Goal: Find specific page/section: Find specific page/section

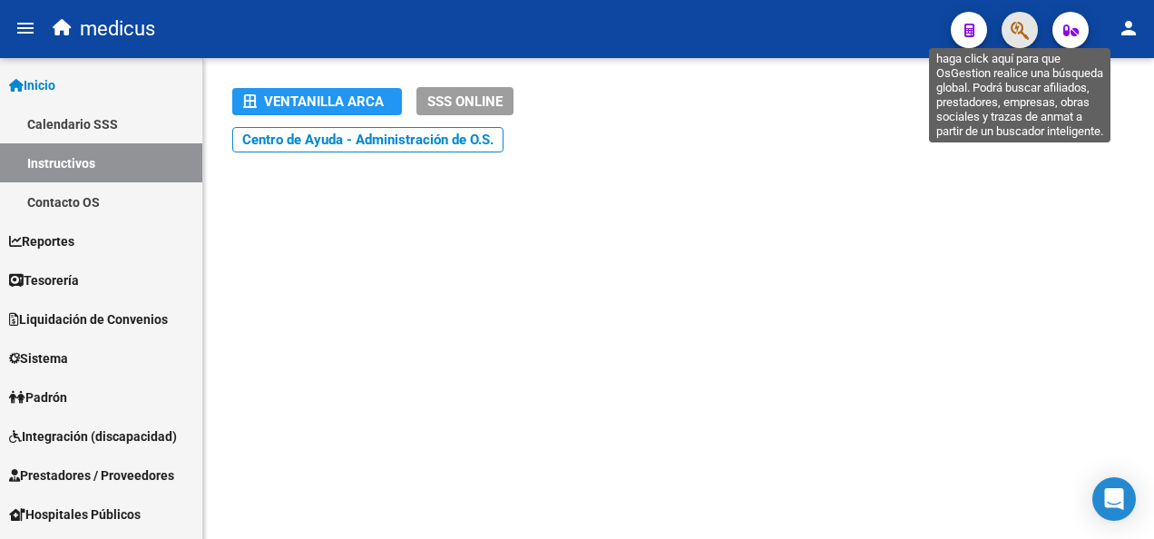
click at [1021, 34] on icon "button" at bounding box center [1019, 30] width 18 height 21
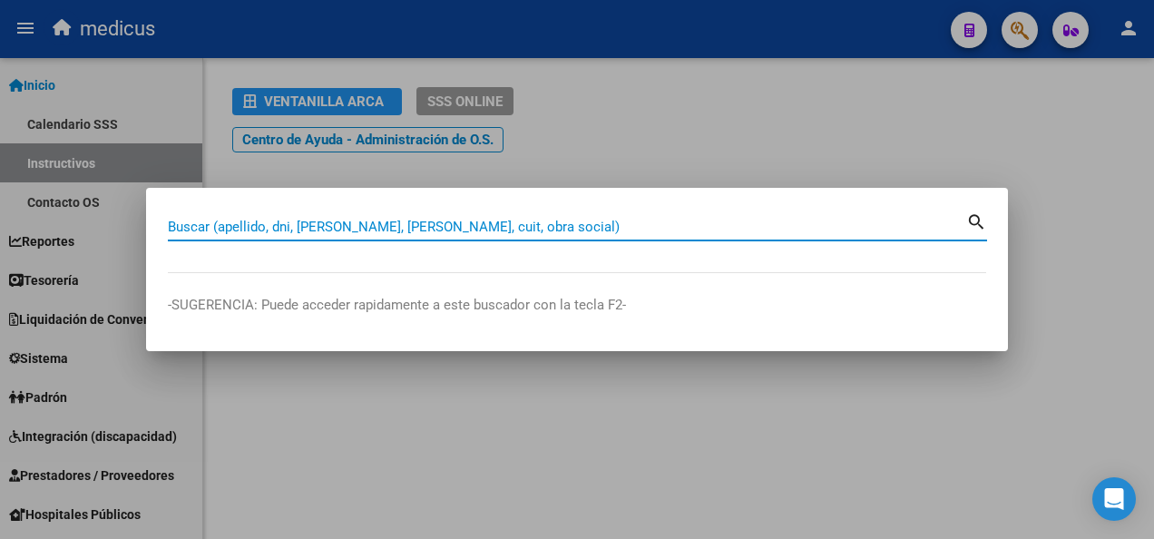
click at [397, 226] on input "Buscar (apellido, dni, [PERSON_NAME], [PERSON_NAME], cuit, obra social)" at bounding box center [567, 227] width 798 height 16
paste input "27382559571"
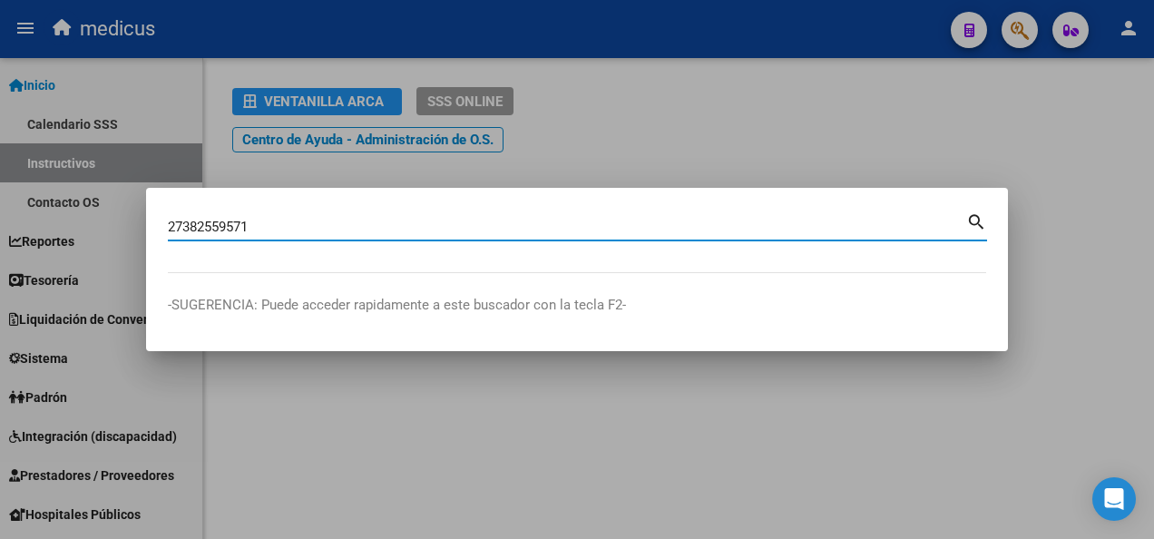
type input "27382559571"
click at [989, 219] on mat-dialog-content "27382559571 Buscar (apellido, dni, [PERSON_NAME], [PERSON_NAME], cuit, obra soc…" at bounding box center [577, 240] width 862 height 63
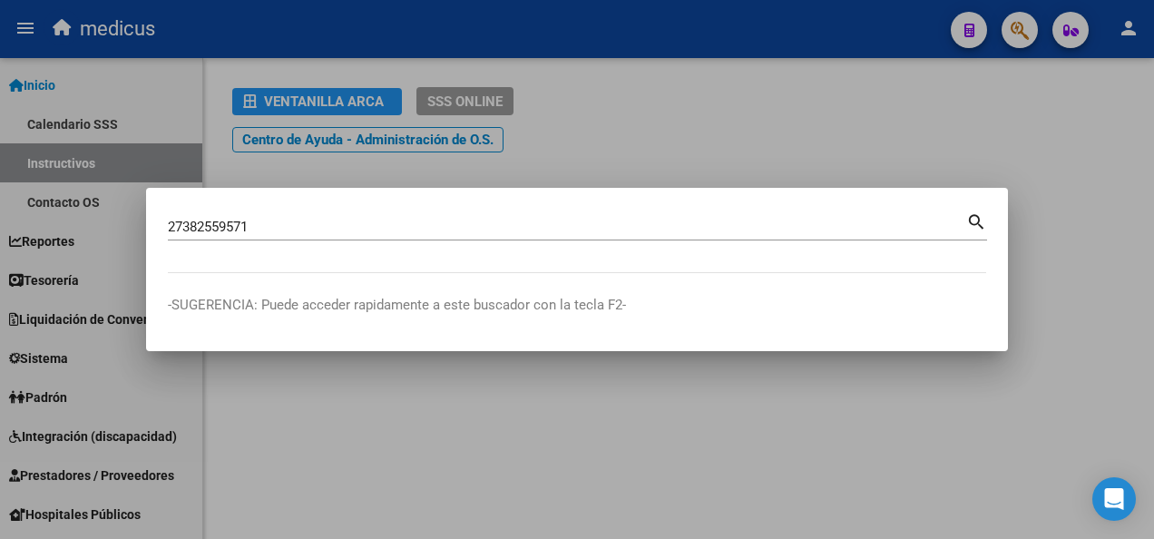
click at [979, 221] on mat-icon "search" at bounding box center [976, 220] width 21 height 22
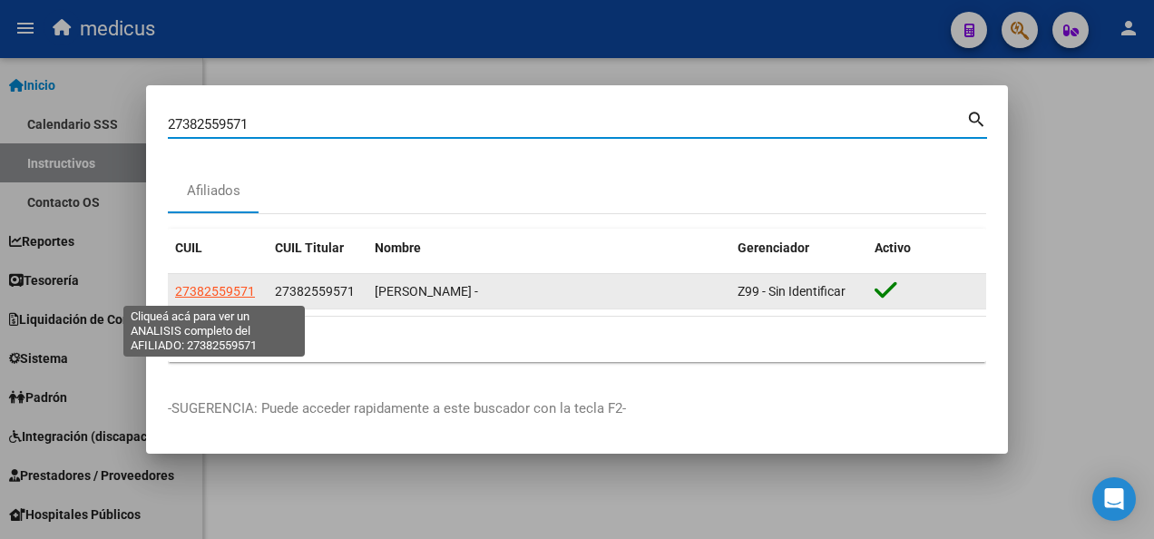
click at [195, 290] on span "27382559571" at bounding box center [215, 291] width 80 height 15
type textarea "27382559571"
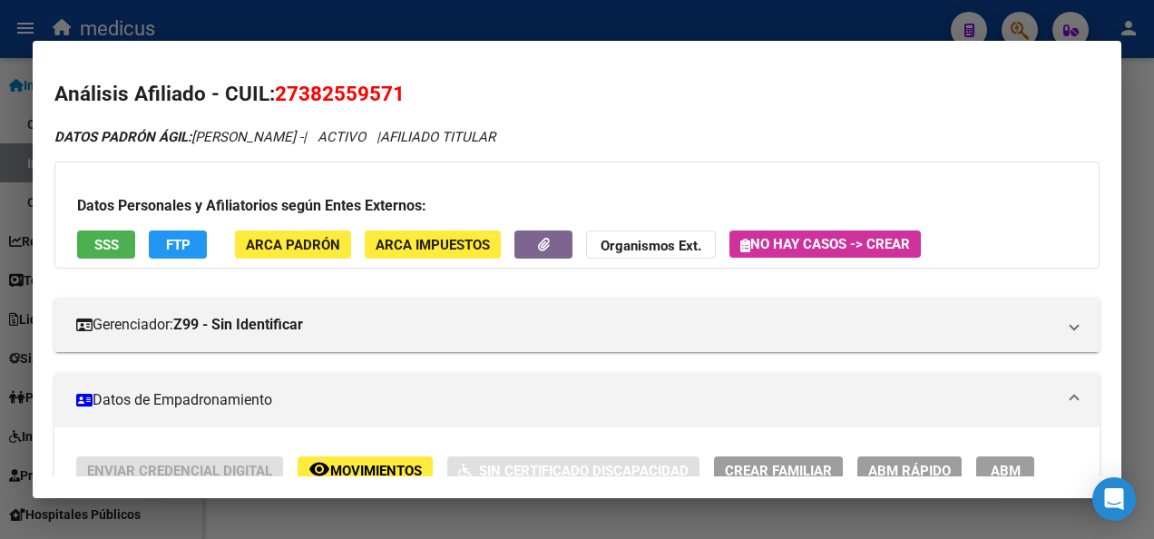
click at [108, 244] on span "SSS" at bounding box center [106, 245] width 24 height 16
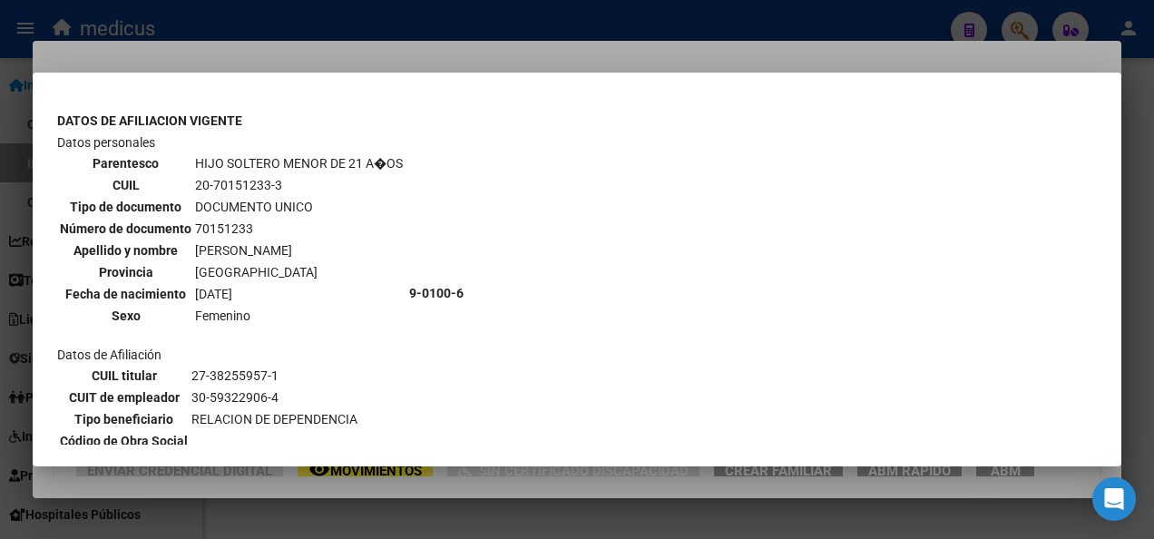
scroll to position [482, 0]
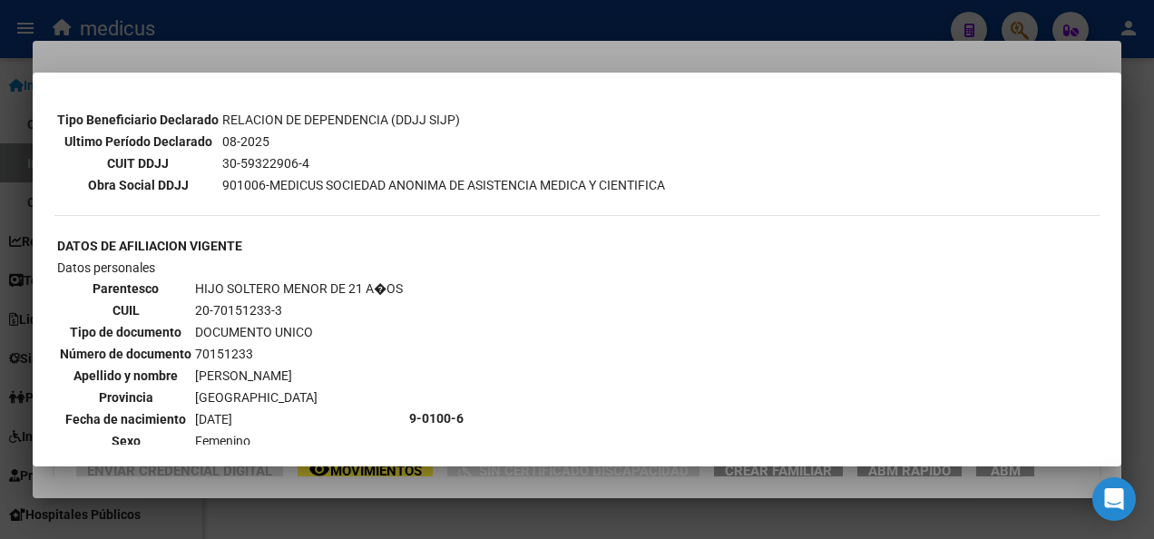
click at [548, 499] on div at bounding box center [577, 269] width 1154 height 539
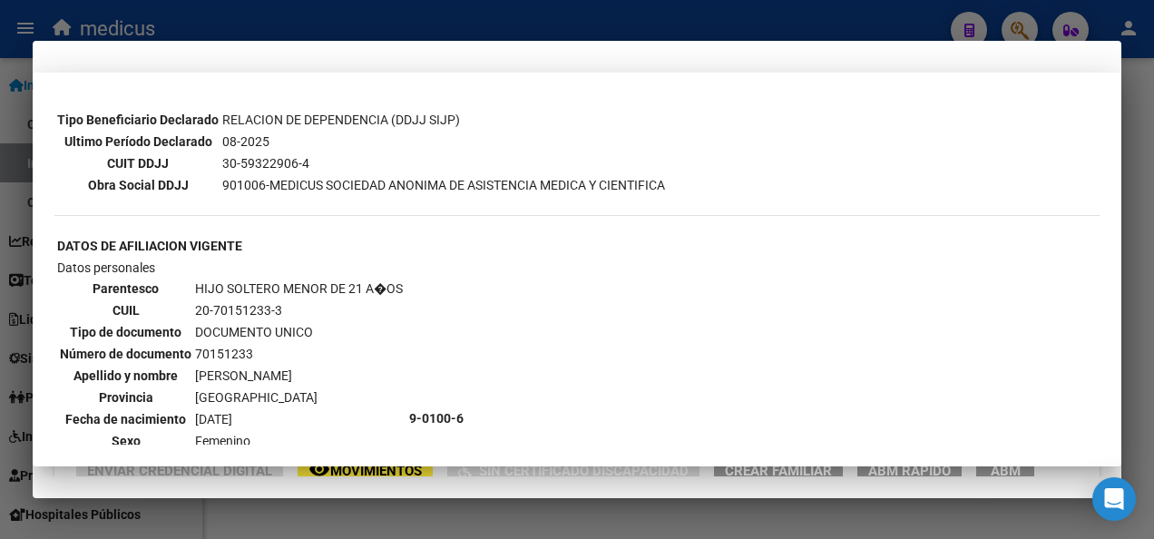
scroll to position [0, 0]
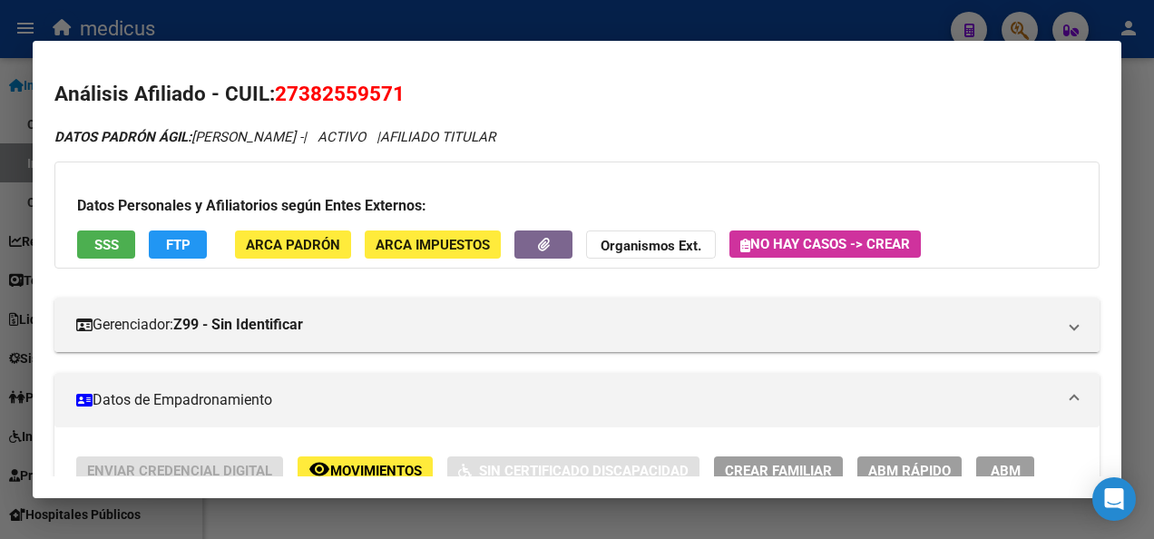
click at [550, 516] on div at bounding box center [577, 269] width 1154 height 539
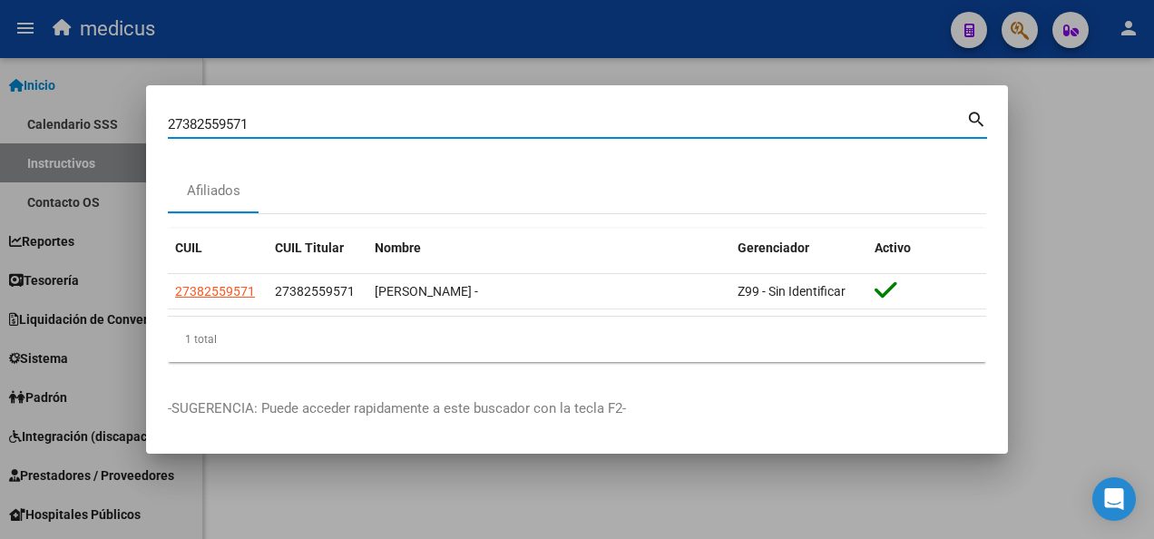
drag, startPoint x: 290, startPoint y: 127, endPoint x: 90, endPoint y: 132, distance: 200.5
click at [93, 132] on div "27382559571 Buscar (apellido, dni, cuil, nro traspaso, cuit, obra social) searc…" at bounding box center [577, 269] width 1154 height 539
paste input "48805679"
drag, startPoint x: 243, startPoint y: 123, endPoint x: 128, endPoint y: 145, distance: 117.2
click at [112, 142] on div "48805679 Buscar (apellido, dni, cuil, nro traspaso, cuit, obra social) search A…" at bounding box center [577, 269] width 1154 height 539
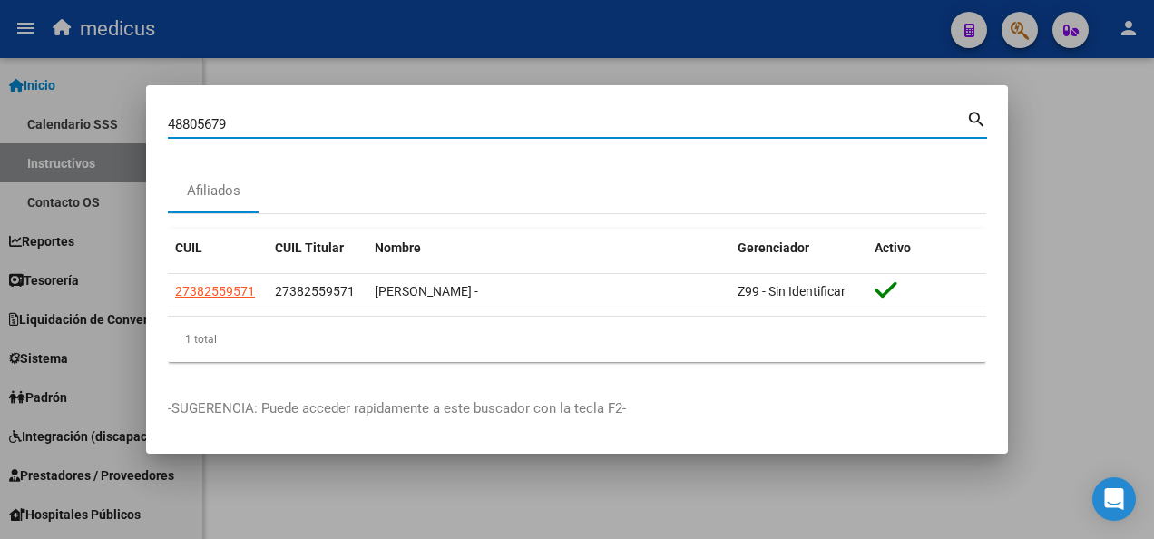
paste input "20488056795"
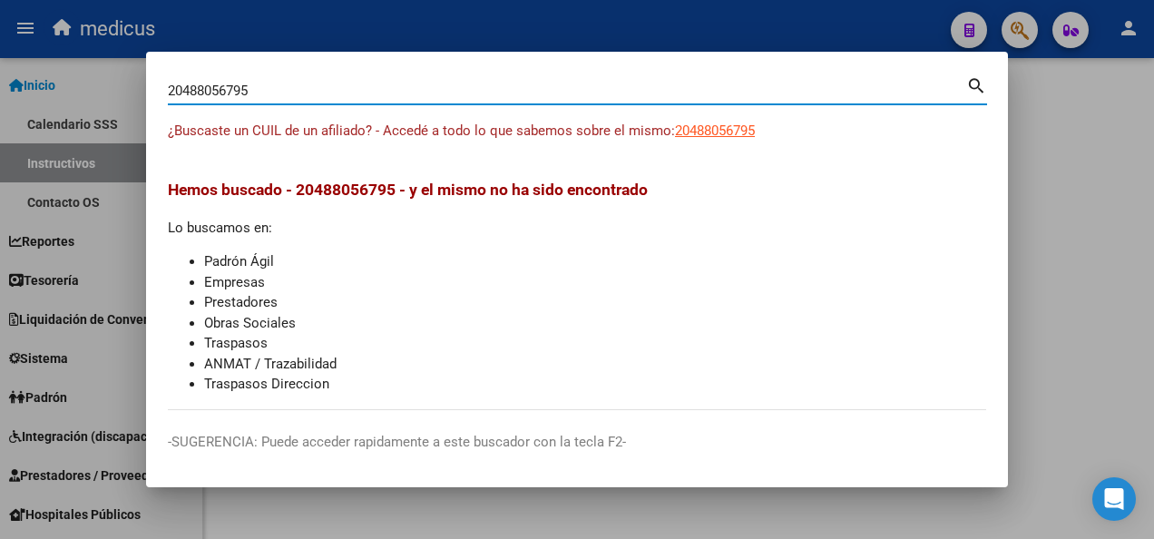
drag, startPoint x: 297, startPoint y: 91, endPoint x: 91, endPoint y: 96, distance: 205.9
click at [98, 96] on div "20488056795 Buscar (apellido, dni, cuil, nro traspaso, cuit, obra social) searc…" at bounding box center [577, 269] width 1154 height 539
paste input "3386731314"
type input "23386731314"
click at [974, 85] on mat-icon "search" at bounding box center [976, 84] width 21 height 22
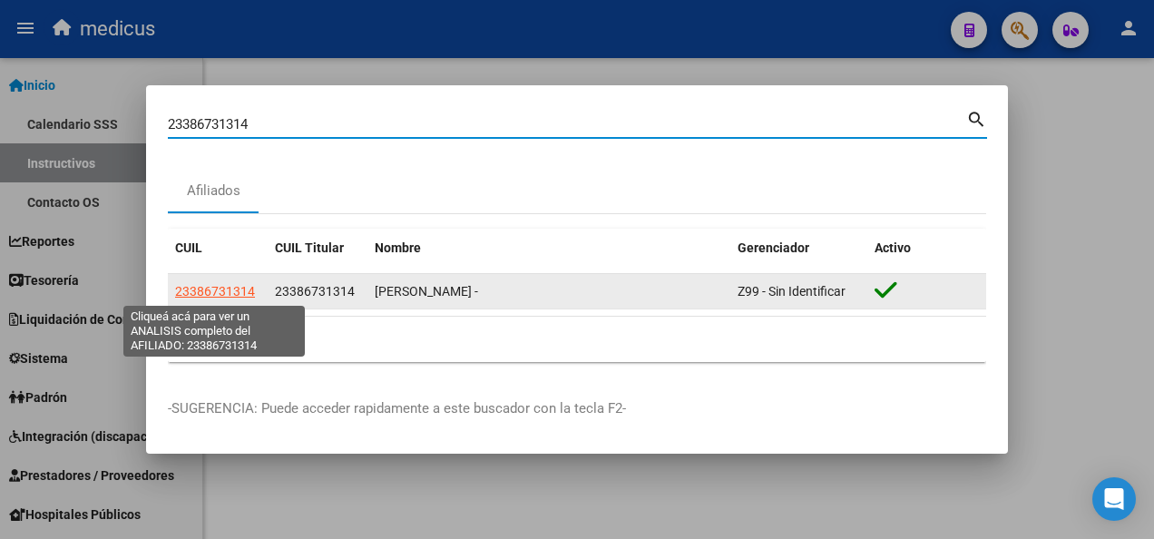
click at [190, 290] on span "23386731314" at bounding box center [215, 291] width 80 height 15
type textarea "23386731314"
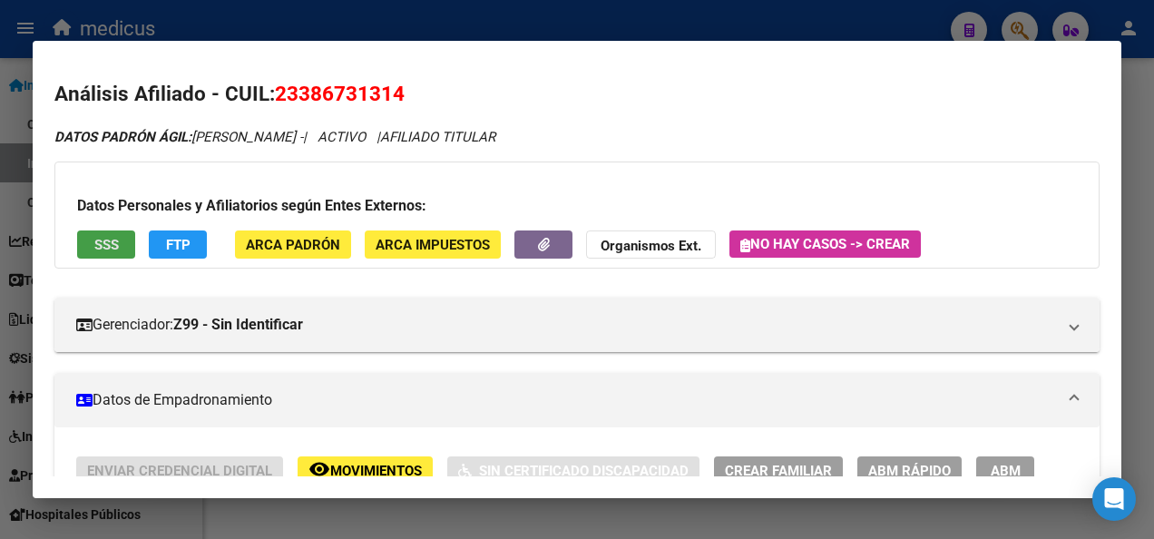
click at [102, 240] on span "SSS" at bounding box center [106, 245] width 24 height 16
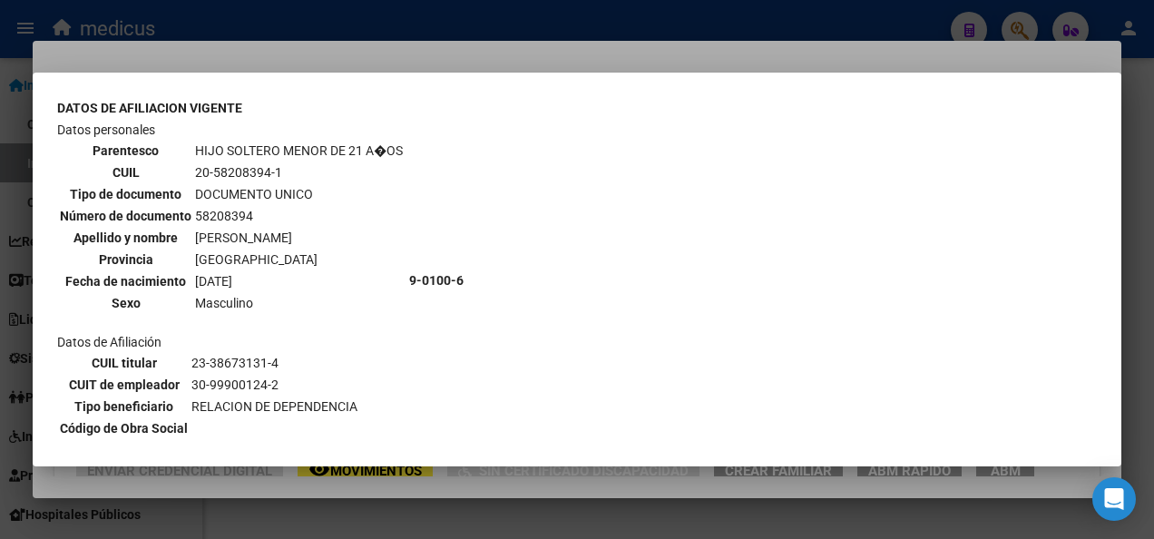
scroll to position [568, 0]
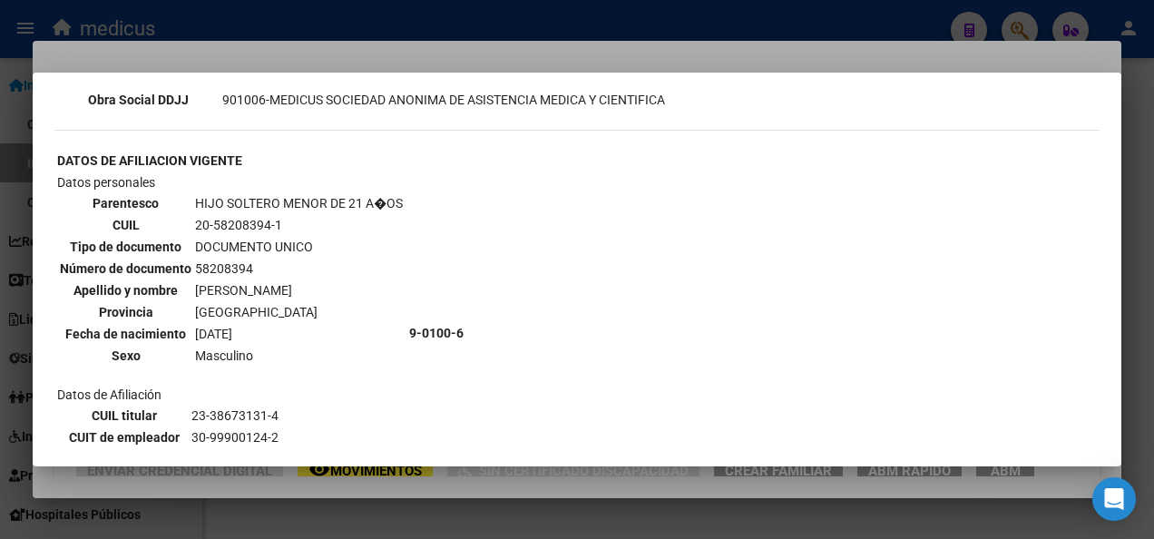
click at [384, 515] on div at bounding box center [577, 269] width 1154 height 539
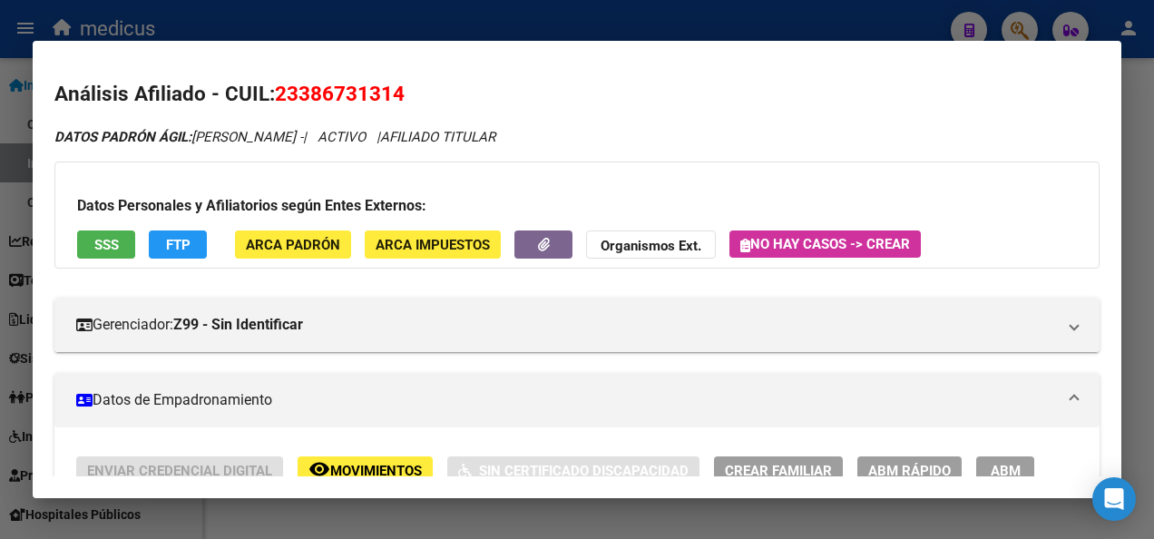
click at [384, 515] on div at bounding box center [577, 269] width 1154 height 539
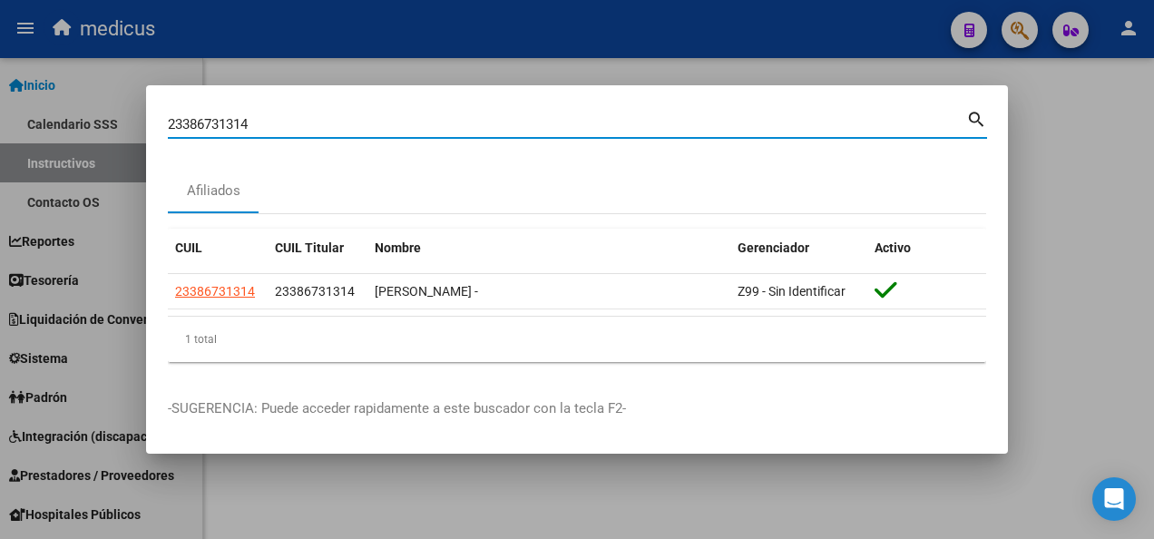
drag, startPoint x: 285, startPoint y: 123, endPoint x: 114, endPoint y: 126, distance: 170.5
click at [122, 126] on div "23386731314 Buscar (apellido, dni, cuil, nro traspaso, cuit, obra social) searc…" at bounding box center [577, 269] width 1154 height 539
paste input "7394646208"
type input "27394646208"
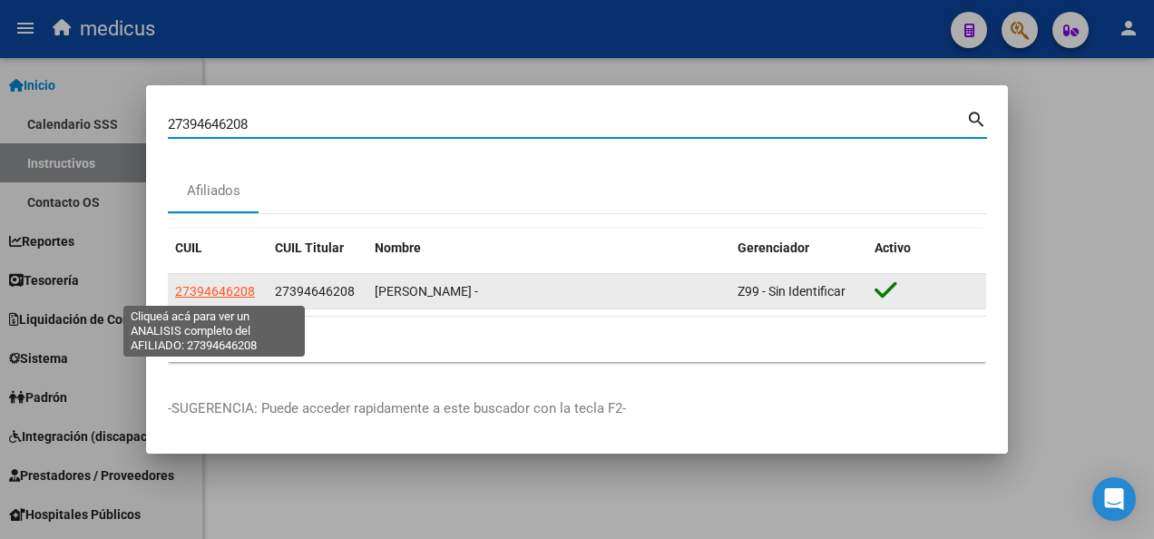
click at [192, 285] on span "27394646208" at bounding box center [215, 291] width 80 height 15
type textarea "27394646208"
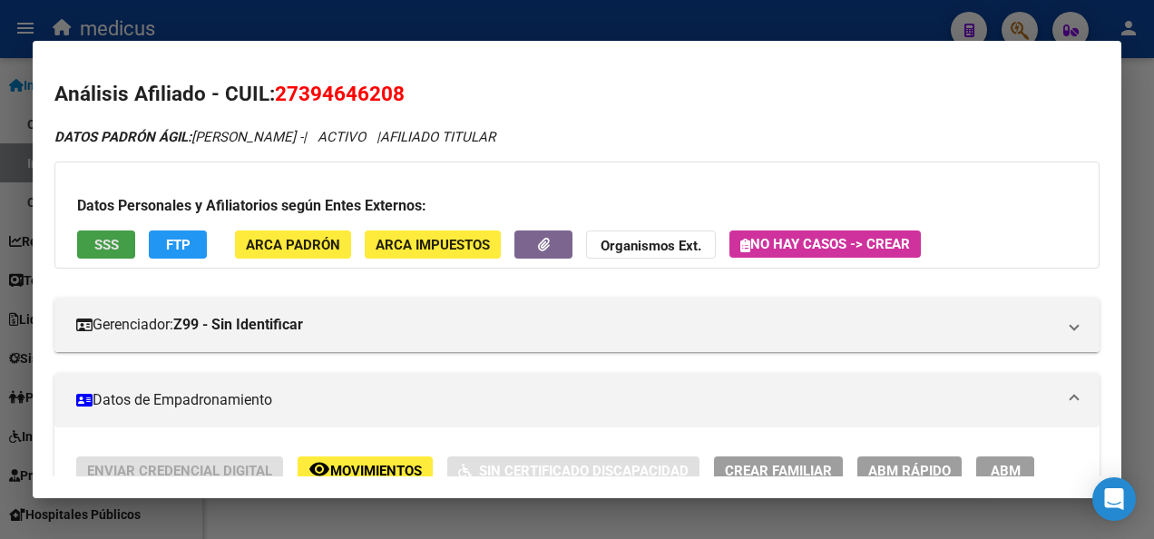
click at [91, 254] on button "SSS" at bounding box center [106, 244] width 58 height 28
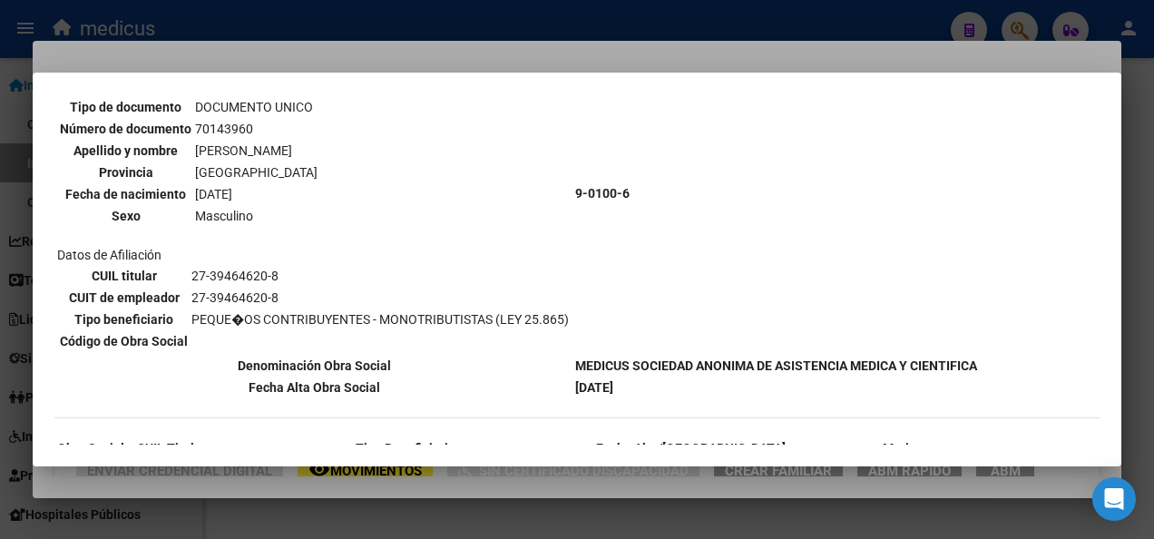
scroll to position [763, 0]
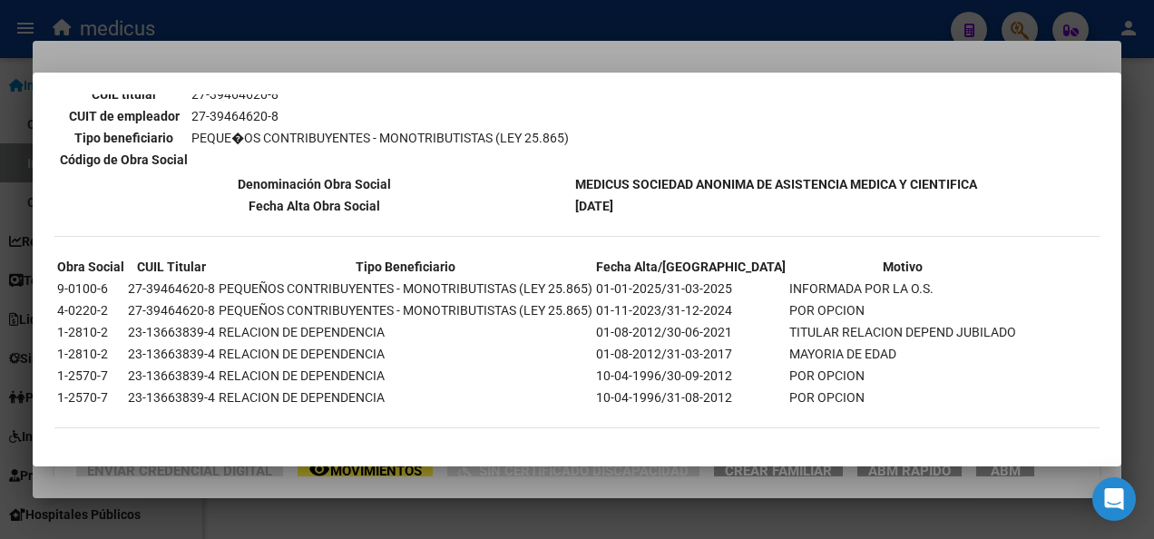
click at [294, 504] on div at bounding box center [577, 269] width 1154 height 539
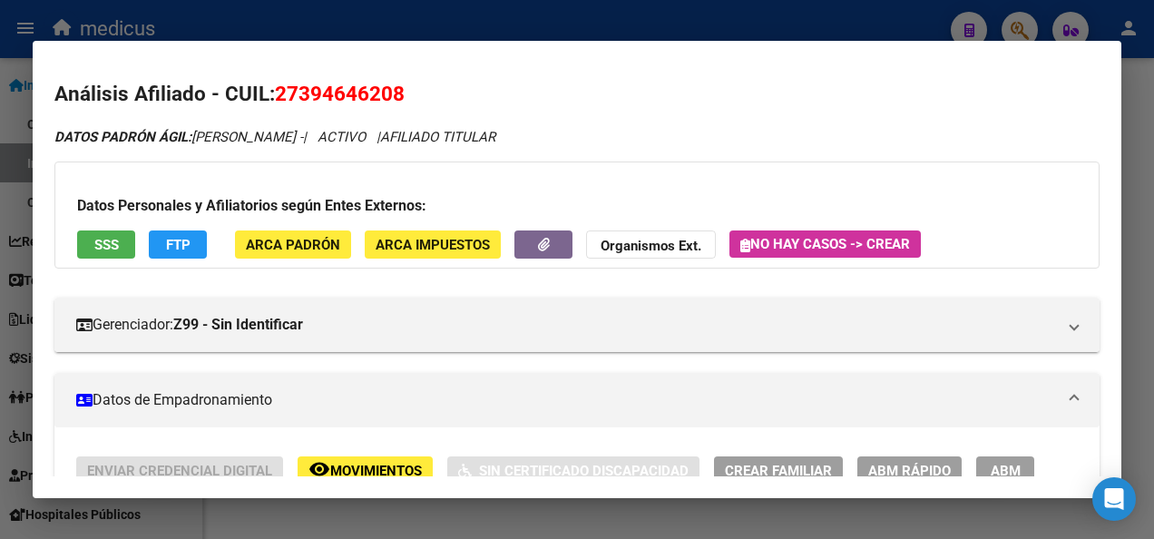
click at [294, 504] on div at bounding box center [577, 269] width 1154 height 539
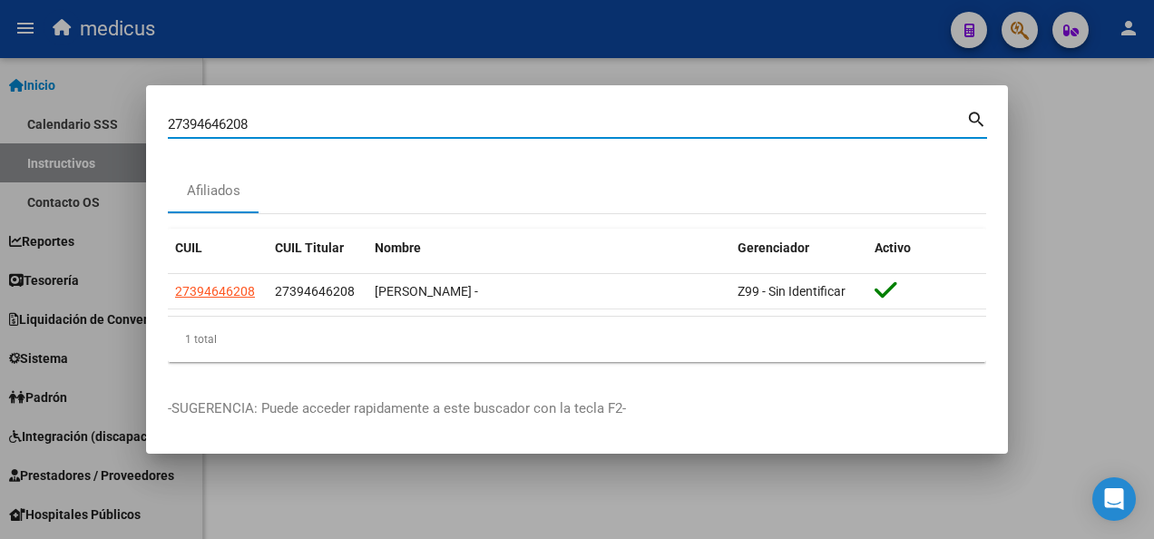
drag, startPoint x: 279, startPoint y: 118, endPoint x: 62, endPoint y: 116, distance: 217.7
click at [65, 114] on div "27394646208 Buscar (apellido, dni, cuil, nro traspaso, cuit, obra social) searc…" at bounding box center [577, 269] width 1154 height 539
paste input "0262804055"
type input "20262804055"
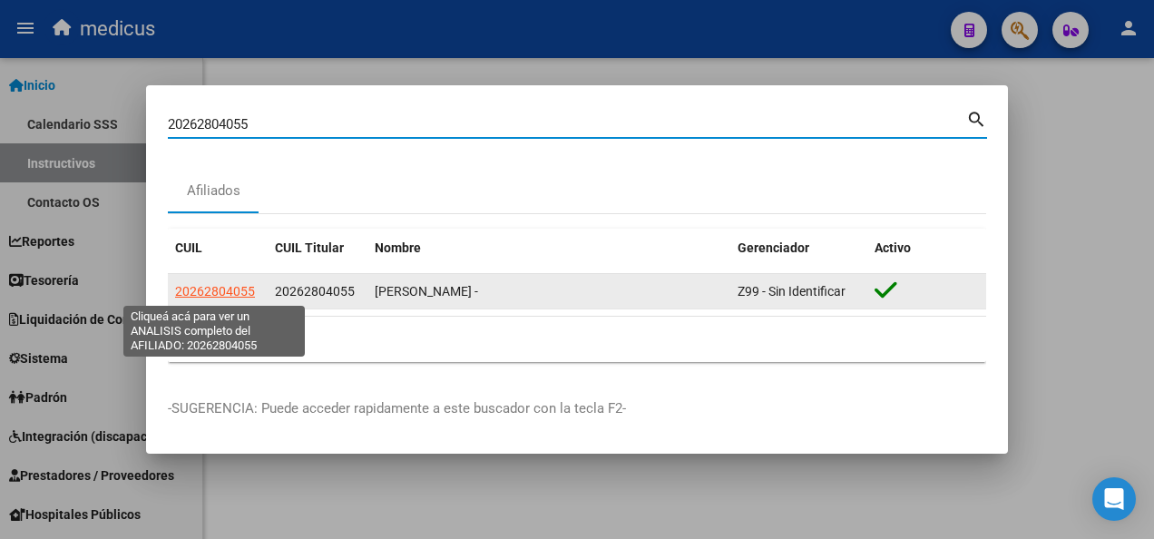
click at [209, 296] on span "20262804055" at bounding box center [215, 291] width 80 height 15
type textarea "20262804055"
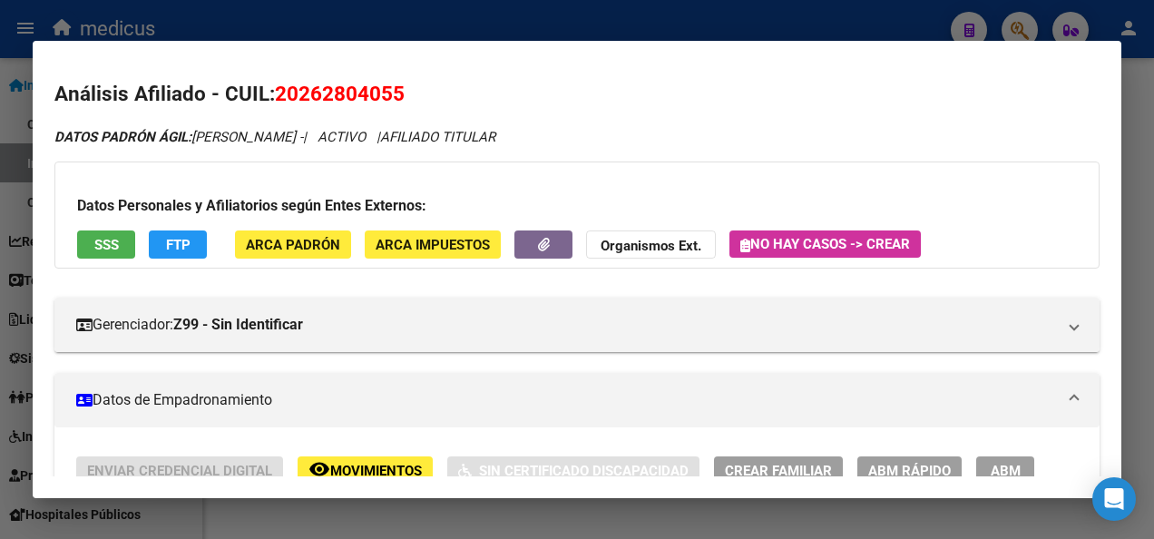
click at [112, 230] on button "SSS" at bounding box center [106, 244] width 58 height 28
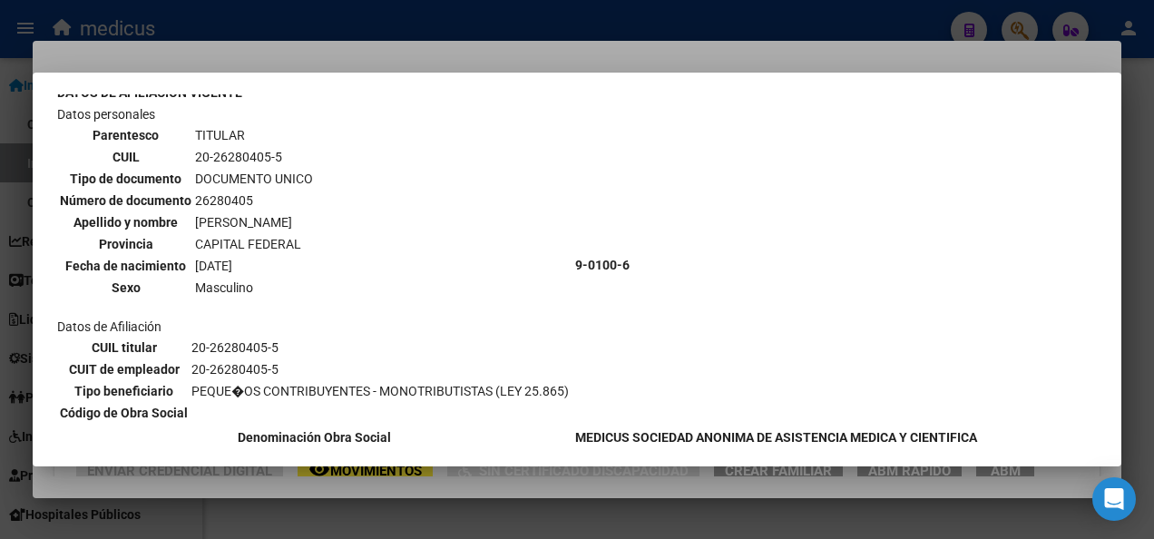
scroll to position [0, 0]
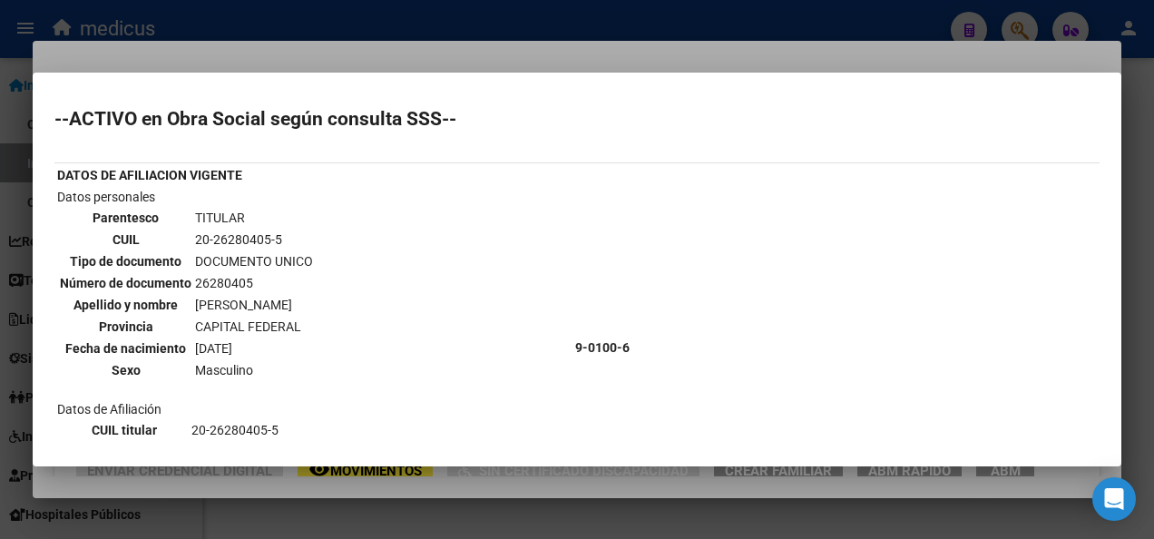
click at [315, 505] on div at bounding box center [577, 269] width 1154 height 539
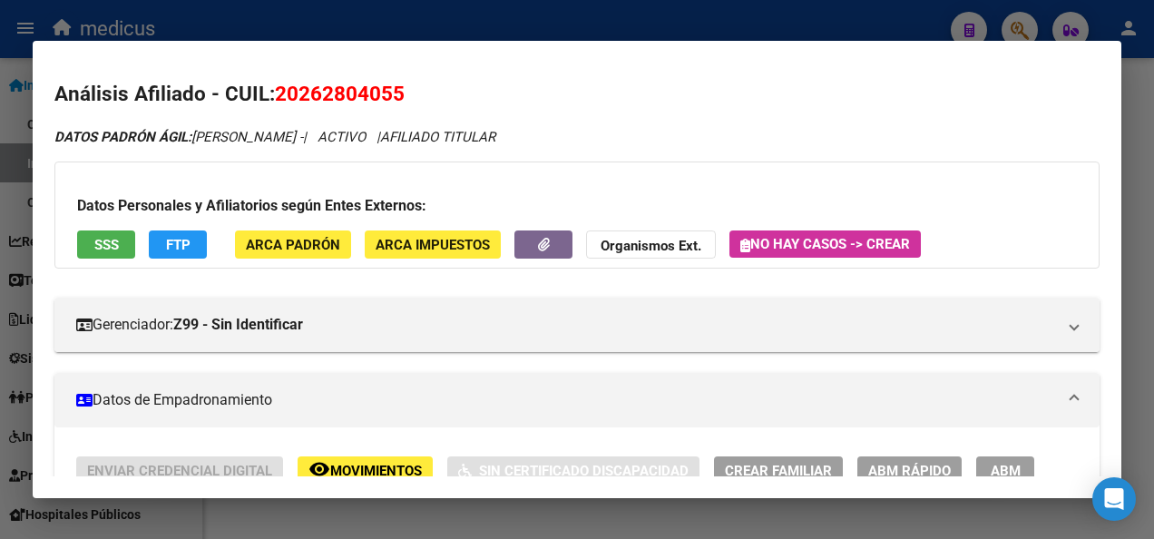
click at [314, 505] on div at bounding box center [577, 269] width 1154 height 539
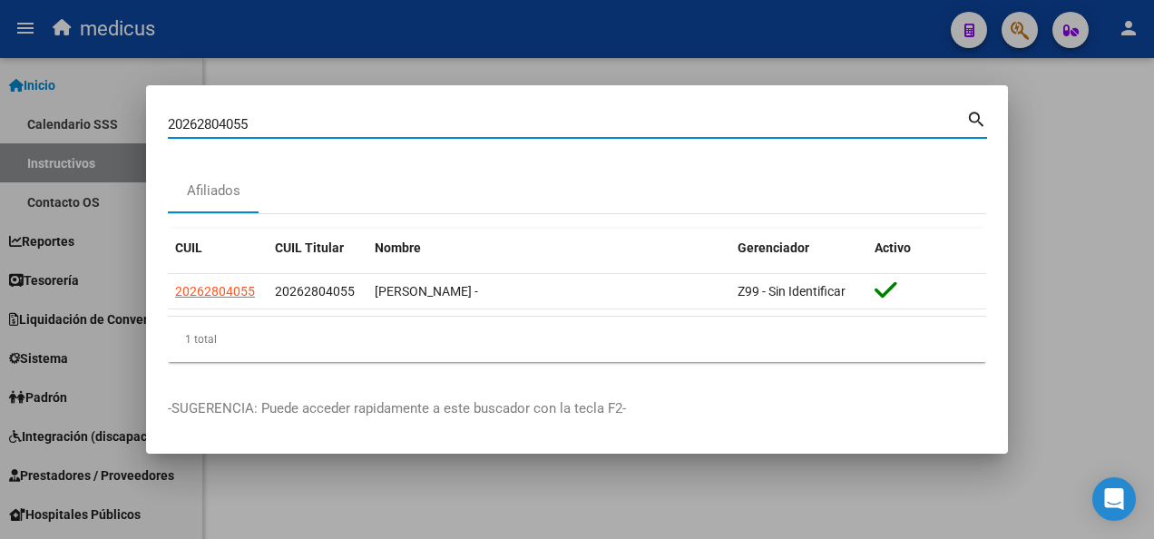
drag, startPoint x: 261, startPoint y: 122, endPoint x: 135, endPoint y: 118, distance: 126.1
click at [135, 118] on div "20262804055 Buscar (apellido, dni, cuil, nro traspaso, cuit, obra social) searc…" at bounding box center [577, 269] width 1154 height 539
paste input "7332481814"
type input "27332481814"
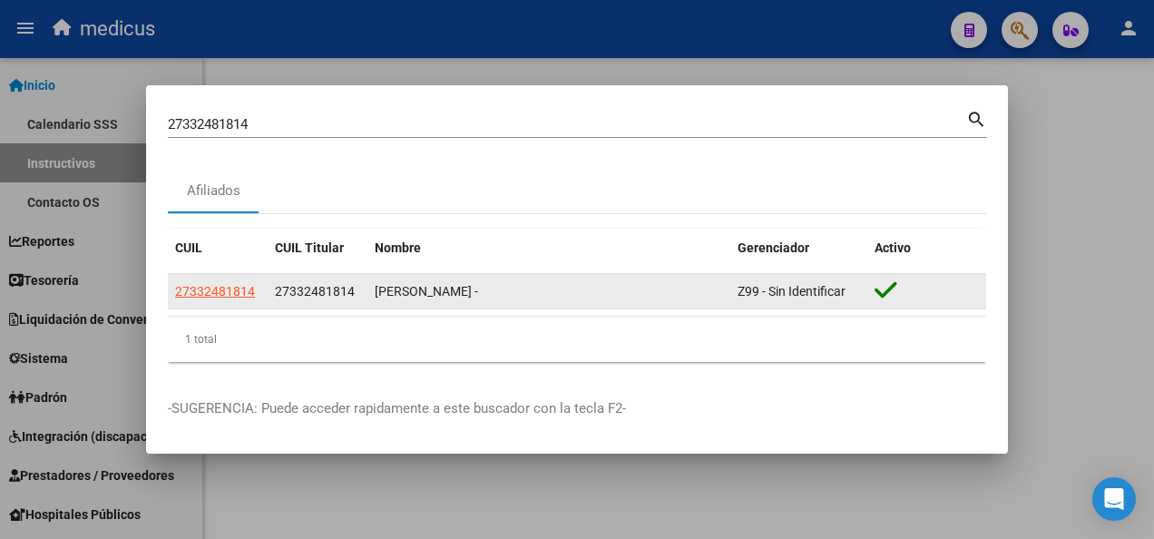
click at [211, 300] on app-link-go-to "27332481814" at bounding box center [215, 291] width 80 height 21
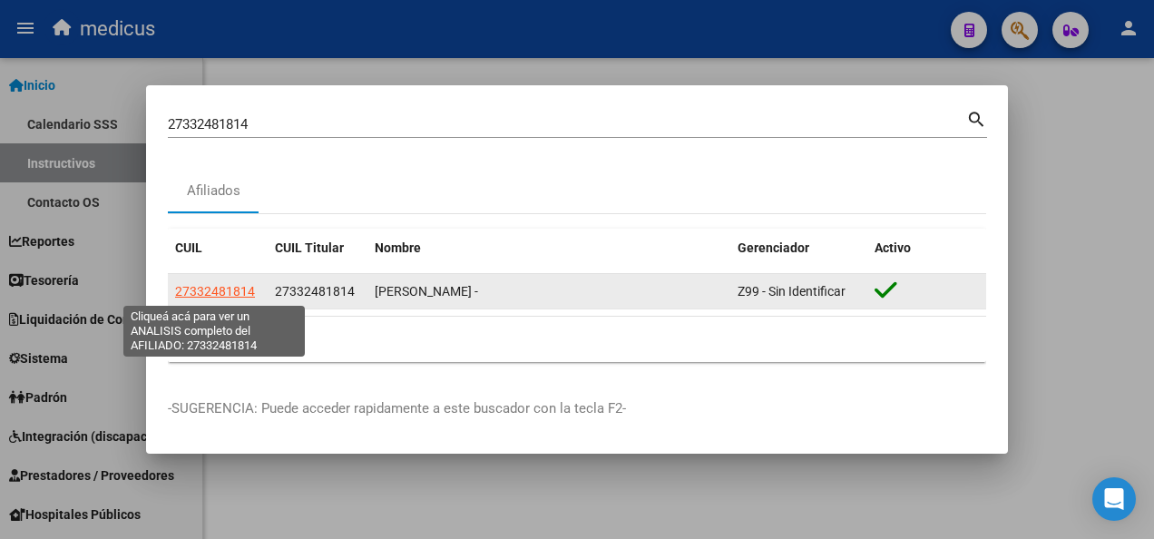
click at [214, 292] on span "27332481814" at bounding box center [215, 291] width 80 height 15
type textarea "27332481814"
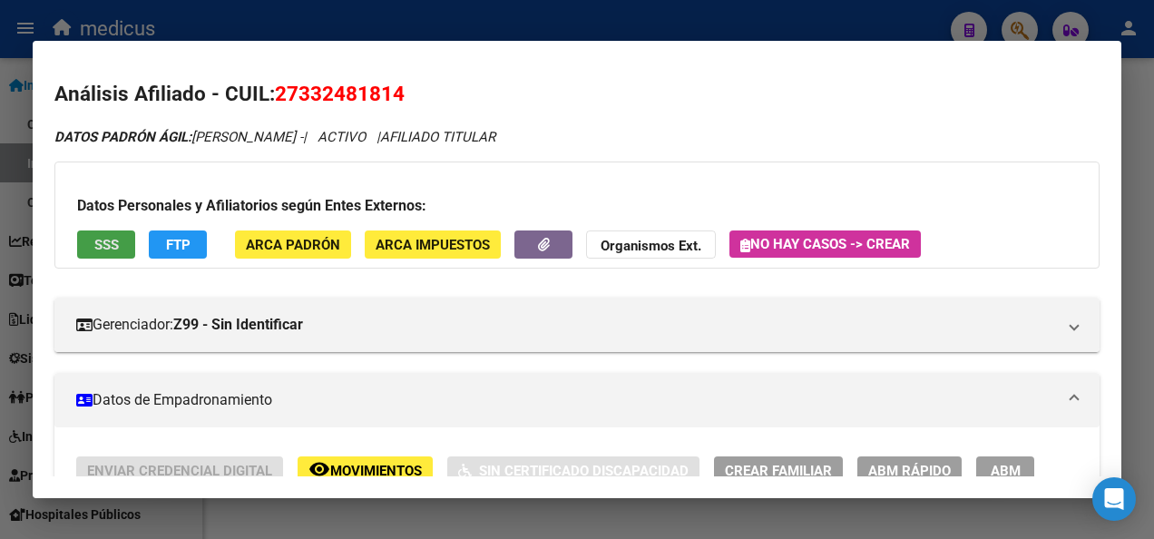
click at [102, 247] on span "SSS" at bounding box center [106, 245] width 24 height 16
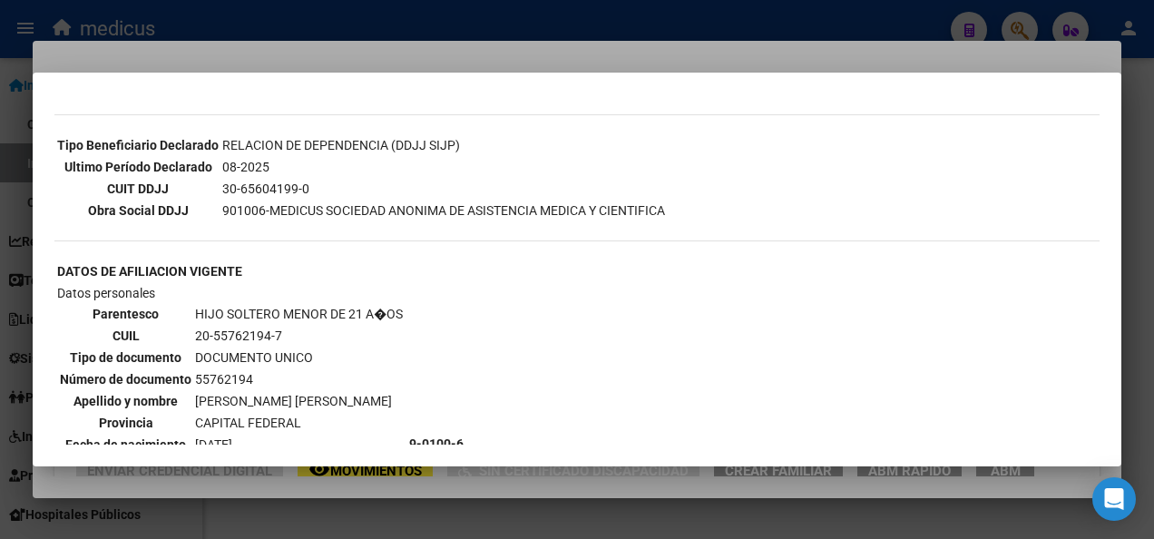
scroll to position [453, 0]
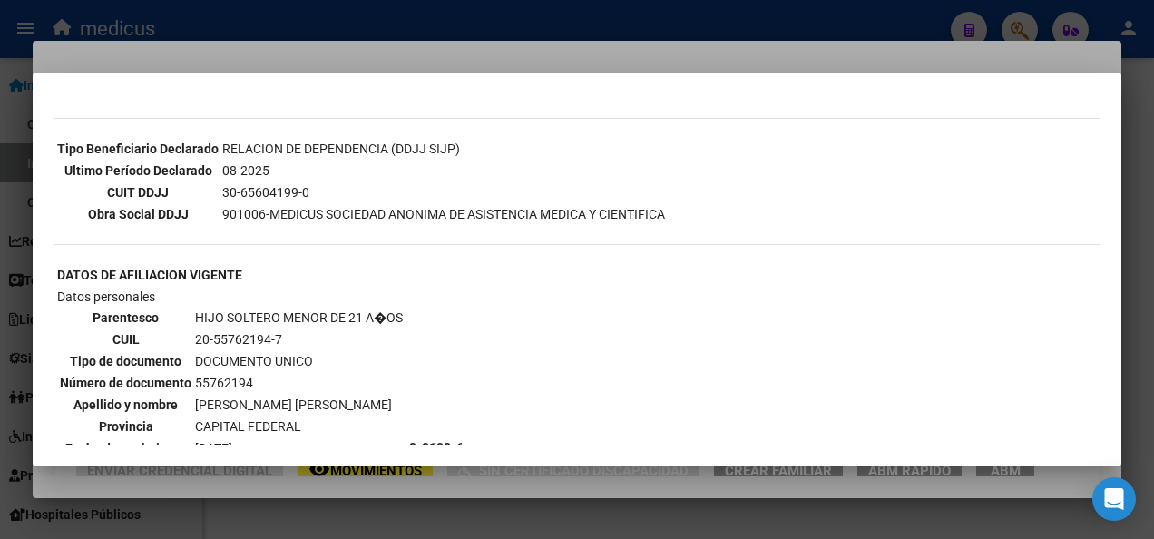
click at [406, 506] on div at bounding box center [577, 269] width 1154 height 539
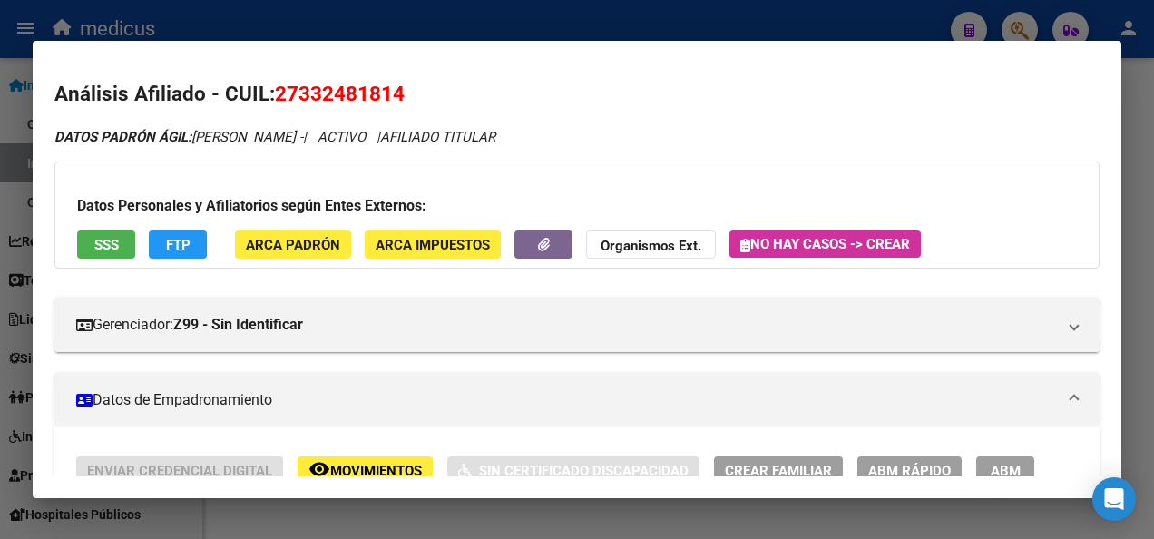
click at [406, 506] on div at bounding box center [577, 269] width 1154 height 539
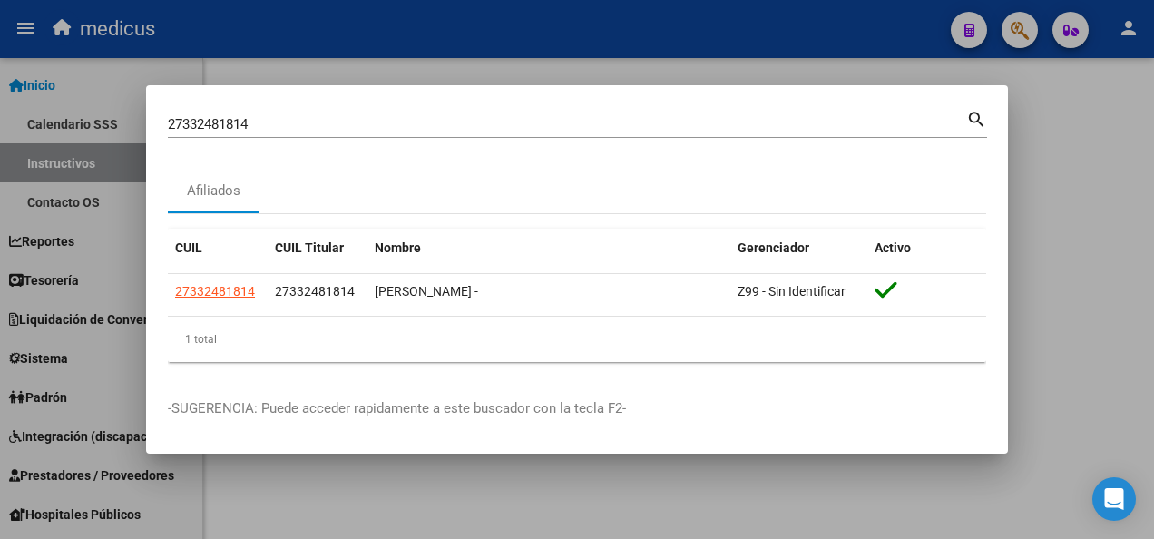
drag, startPoint x: 288, startPoint y: 109, endPoint x: 250, endPoint y: 124, distance: 41.1
click at [250, 124] on div "27332481814 Buscar (apellido, dni, cuil, [PERSON_NAME], cuit, obra social) sear…" at bounding box center [577, 122] width 819 height 31
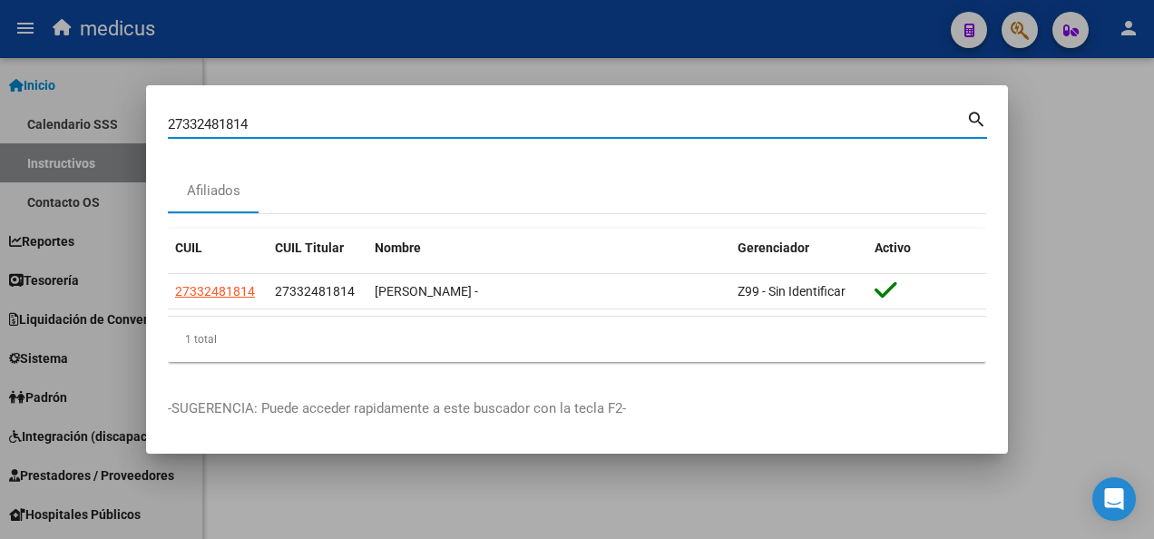
drag, startPoint x: 254, startPoint y: 123, endPoint x: 114, endPoint y: 129, distance: 139.8
click at [114, 129] on div "27332481814 Buscar (apellido, dni, cuil, nro traspaso, cuit, obra social) searc…" at bounding box center [577, 269] width 1154 height 539
paste input "51301215"
type input "27351301215"
click at [970, 123] on mat-icon "search" at bounding box center [976, 118] width 21 height 22
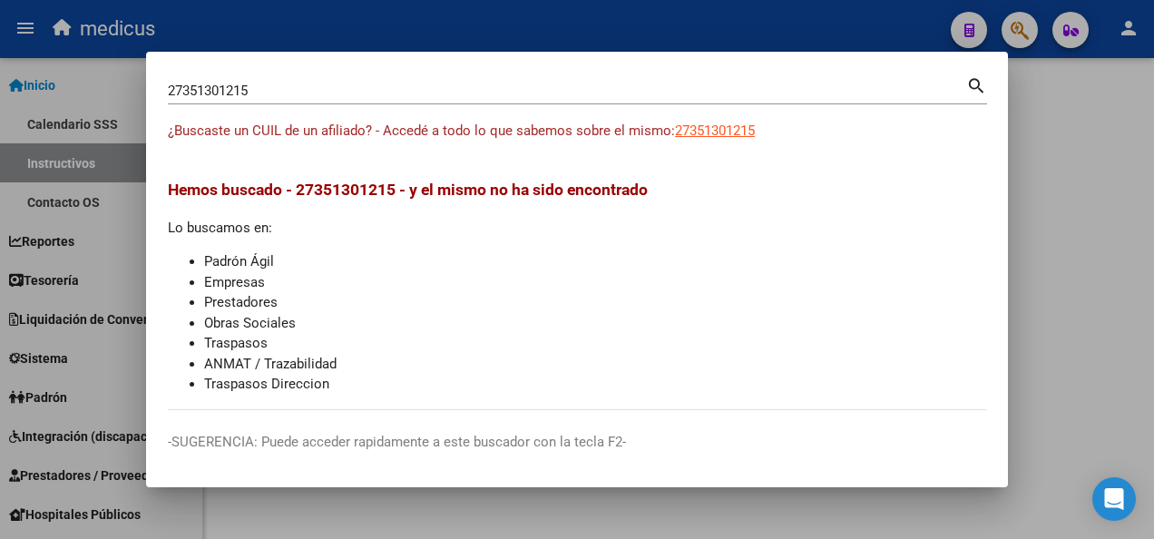
click at [1069, 181] on div at bounding box center [577, 269] width 1154 height 539
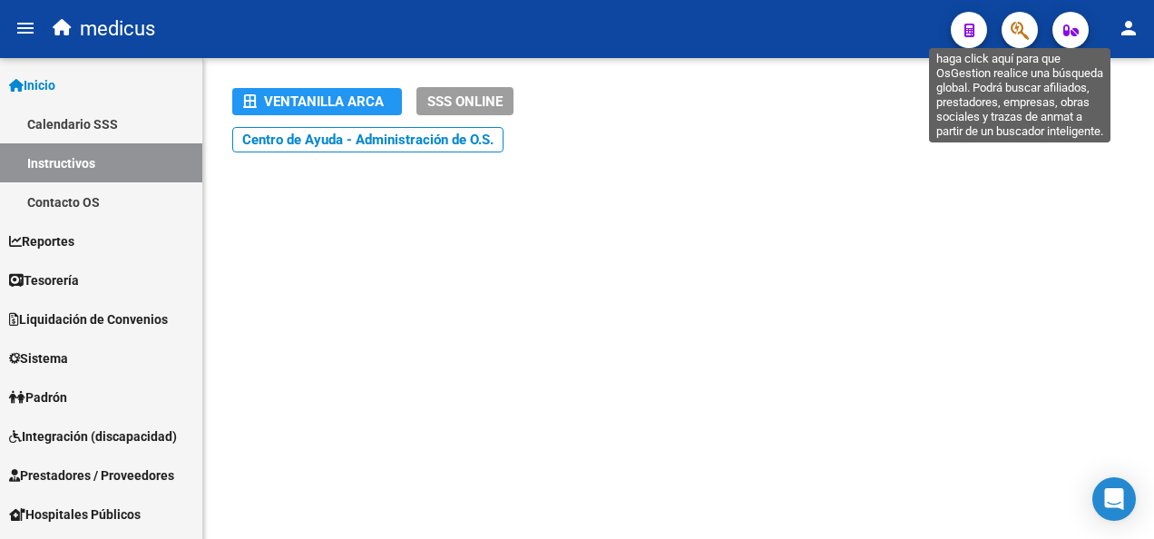
click at [1019, 41] on icon "button" at bounding box center [1019, 30] width 18 height 21
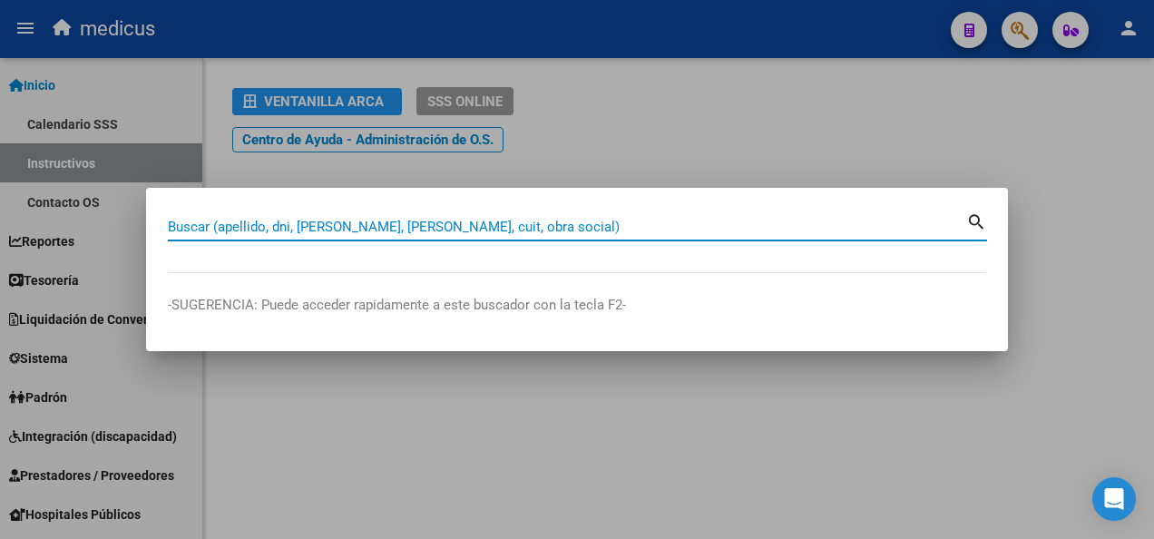
click at [388, 221] on input "Buscar (apellido, dni, [PERSON_NAME], [PERSON_NAME], cuit, obra social)" at bounding box center [567, 227] width 798 height 16
paste input "27351301215"
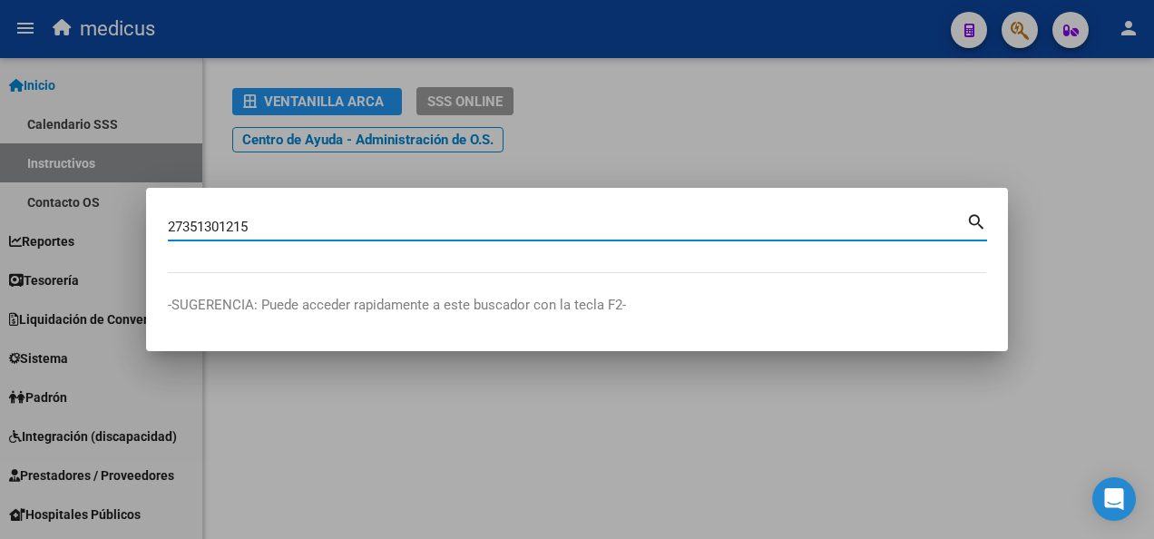
type input "27351301215"
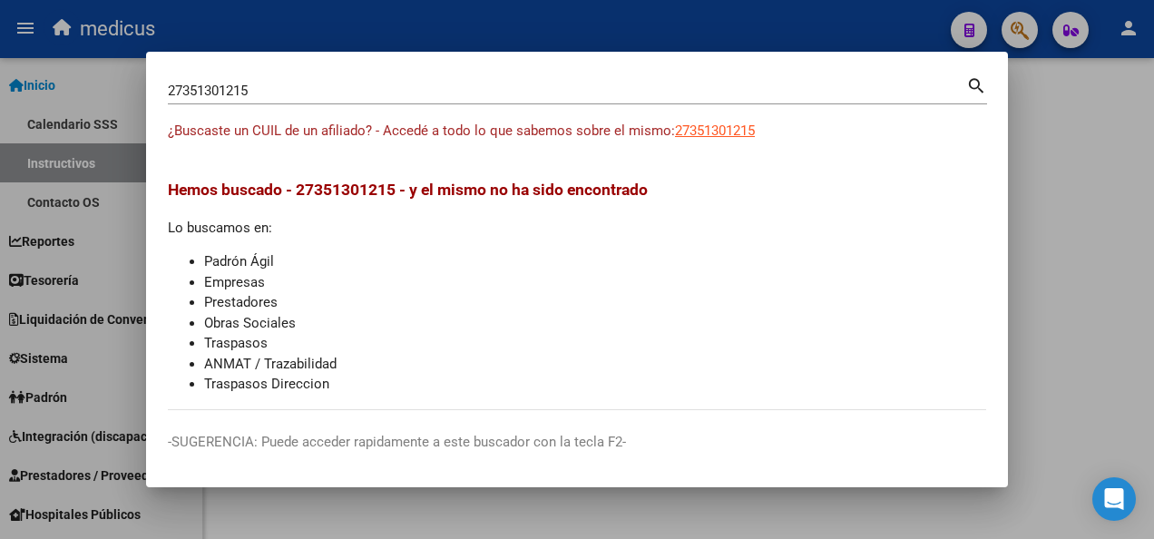
click at [1081, 308] on div at bounding box center [577, 269] width 1154 height 539
